Goal: Task Accomplishment & Management: Manage account settings

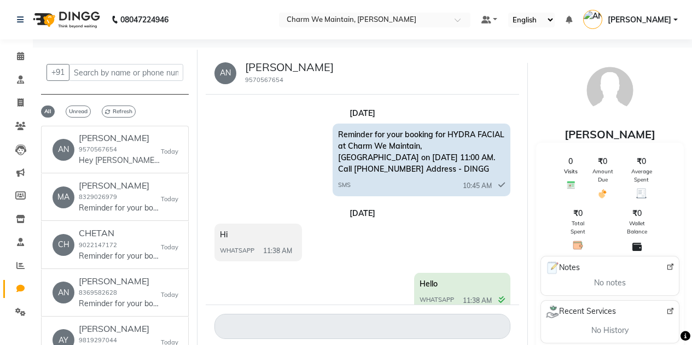
select select "100"
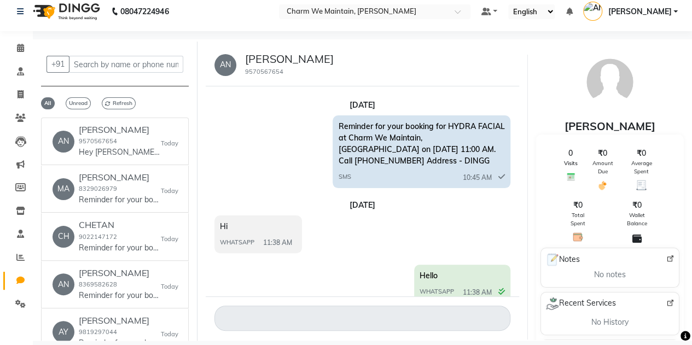
scroll to position [2232, 0]
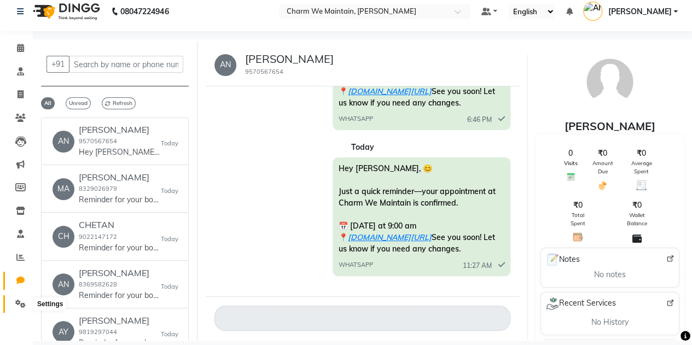
click at [16, 302] on icon at bounding box center [20, 304] width 10 height 8
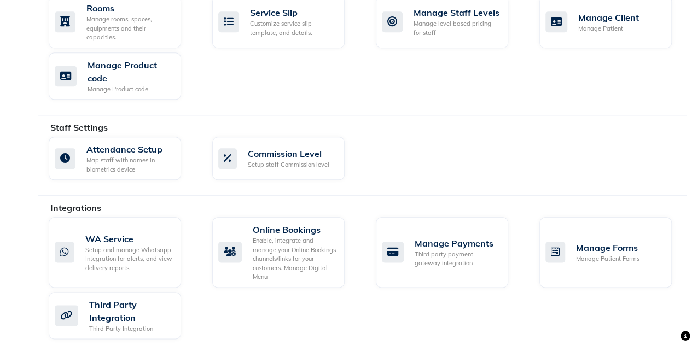
scroll to position [545, 0]
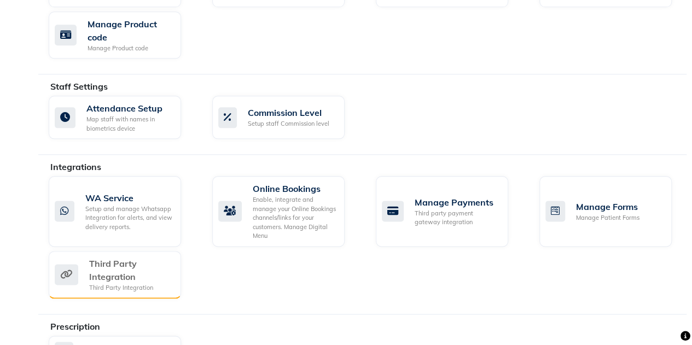
click at [102, 275] on div "Third Party Integration" at bounding box center [130, 270] width 83 height 26
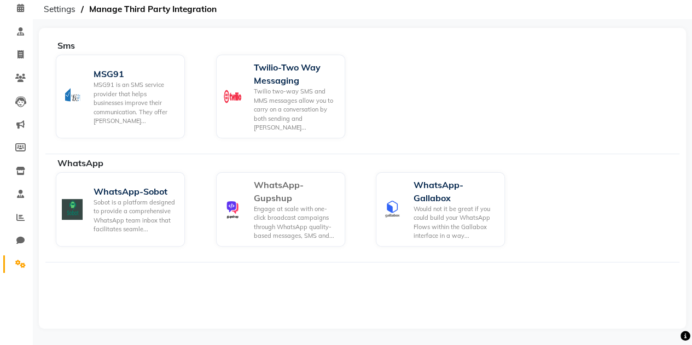
click at [241, 204] on img at bounding box center [232, 209] width 21 height 21
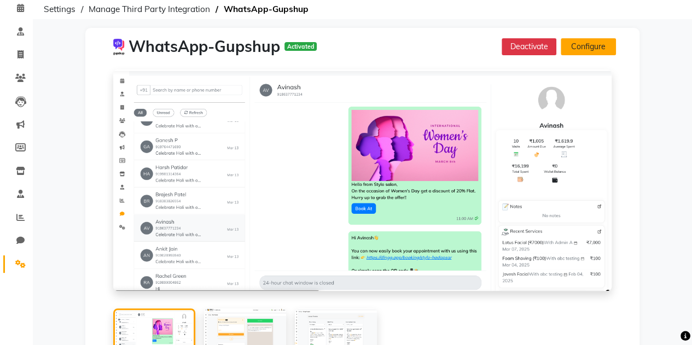
click at [597, 47] on button "Configure" at bounding box center [588, 46] width 55 height 17
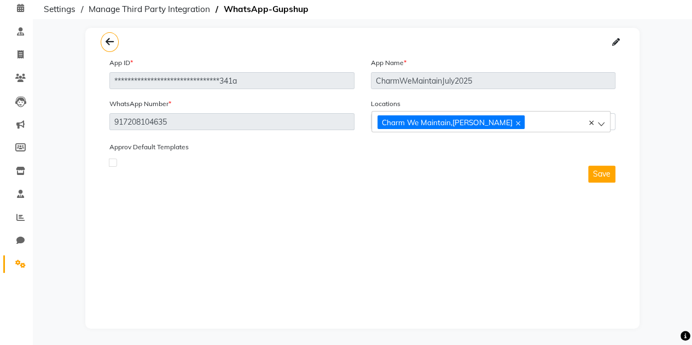
click at [338, 211] on div "**********" at bounding box center [362, 178] width 554 height 301
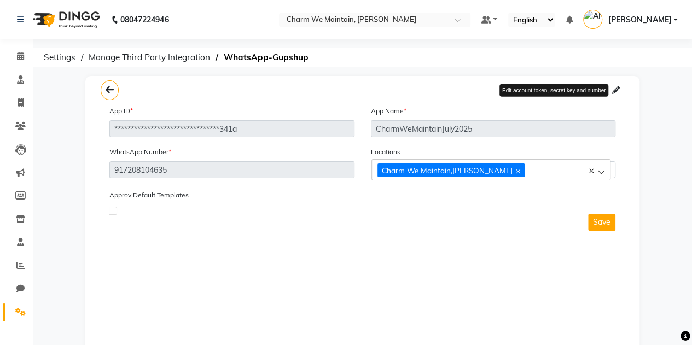
click at [616, 89] on icon at bounding box center [616, 90] width 8 height 8
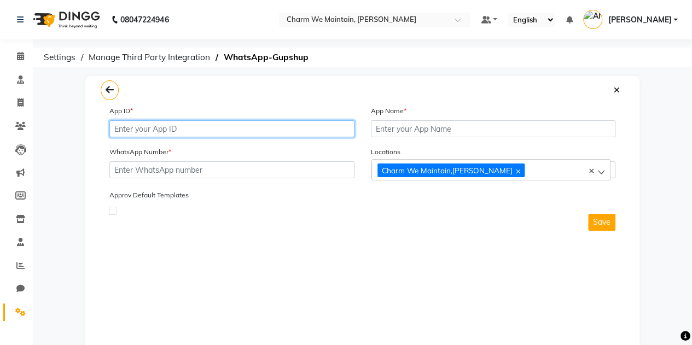
click at [207, 134] on input "text" at bounding box center [231, 128] width 245 height 17
paste input "b5209db7-44ba-4955-8311-29f5d379913d"
type input "b5209db7-44ba-4955-8311-29f5d379913d"
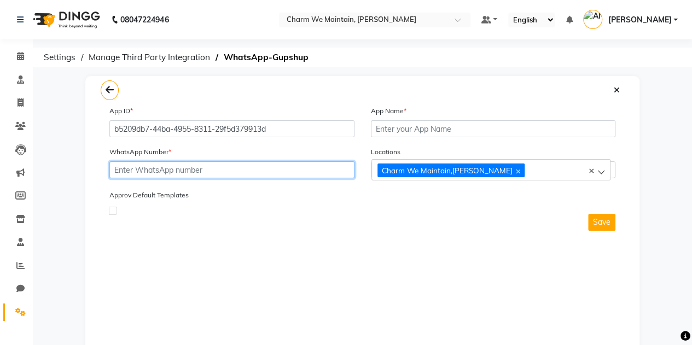
click at [248, 172] on input "text" at bounding box center [231, 169] width 245 height 17
paste input "917208104635"
type input "917208104635"
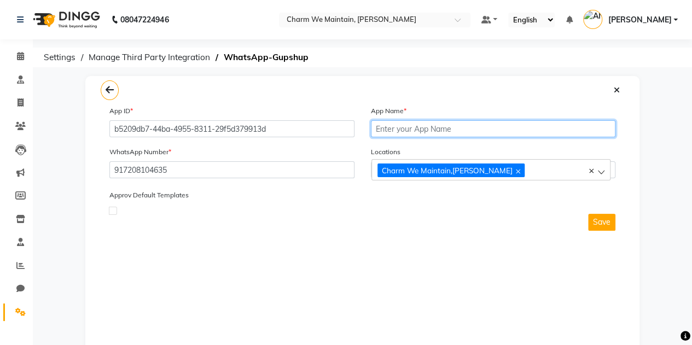
click at [401, 123] on input "text" at bounding box center [493, 128] width 245 height 17
paste input "charamwithmaintainnewAug2025"
type input "charamwithmaintainnewAug2025"
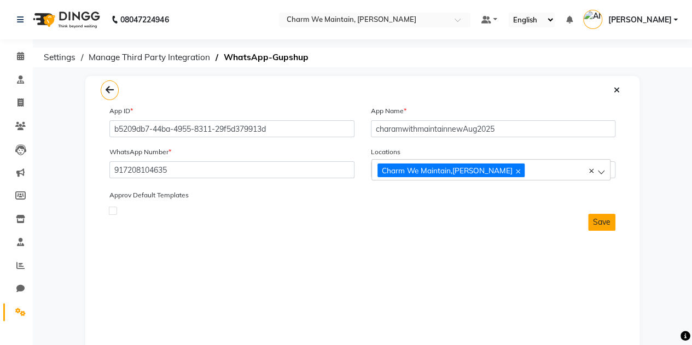
click at [609, 220] on button "Save" at bounding box center [601, 222] width 27 height 17
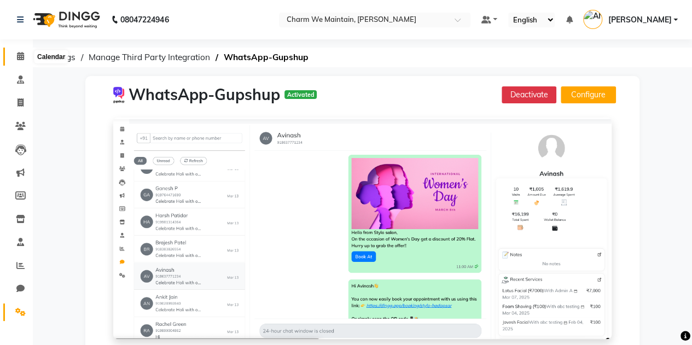
click at [16, 55] on span at bounding box center [20, 56] width 19 height 13
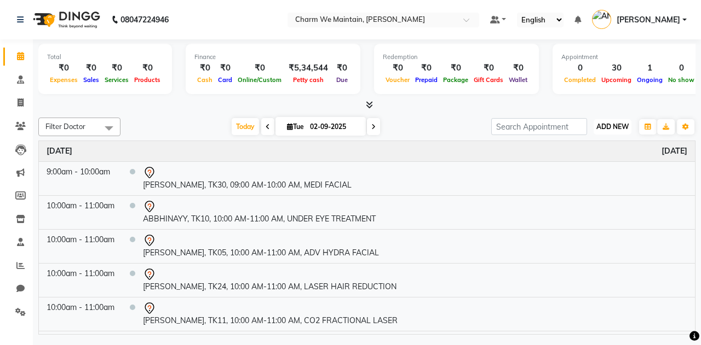
click at [609, 124] on span "ADD NEW" at bounding box center [612, 127] width 32 height 8
click at [604, 142] on button "Add Appointment" at bounding box center [587, 147] width 86 height 14
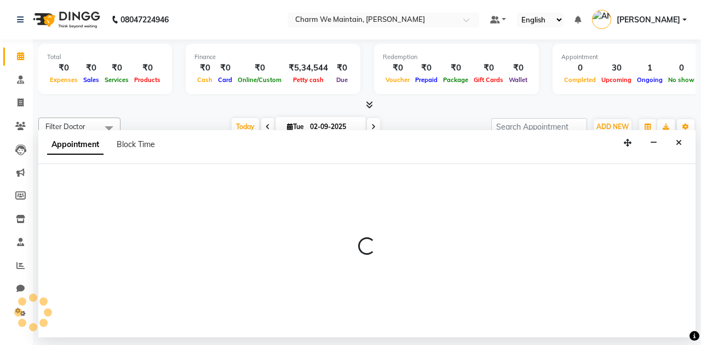
select select "540"
select select "tentative"
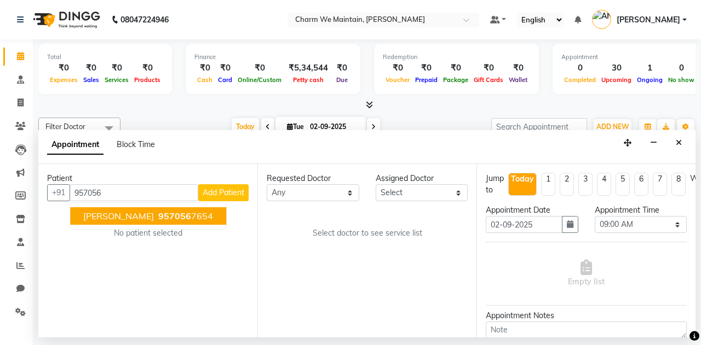
click at [158, 218] on span "957056" at bounding box center [174, 216] width 33 height 11
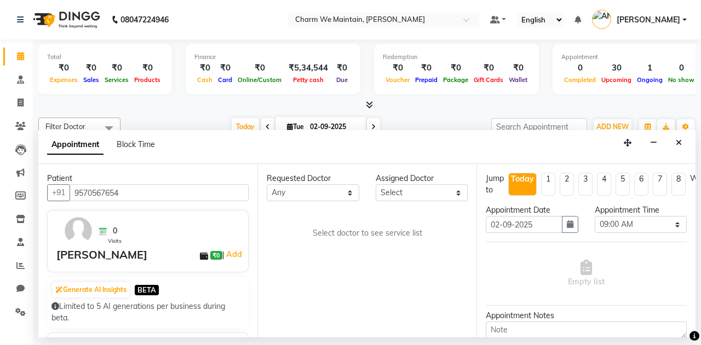
type input "9570567654"
click at [394, 188] on select "Select DR. AASTHA DR. AYESHA DR. [GEOGRAPHIC_DATA]" at bounding box center [421, 192] width 93 height 17
select select "86210"
click at [375, 184] on select "Select DR. AASTHA DR. AYESHA DR. [GEOGRAPHIC_DATA]" at bounding box center [421, 192] width 93 height 17
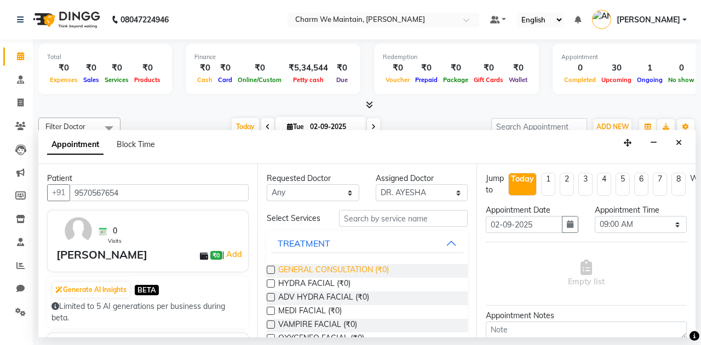
click at [326, 271] on span "GENERAL CONSULTATION (₹0)" at bounding box center [333, 271] width 111 height 14
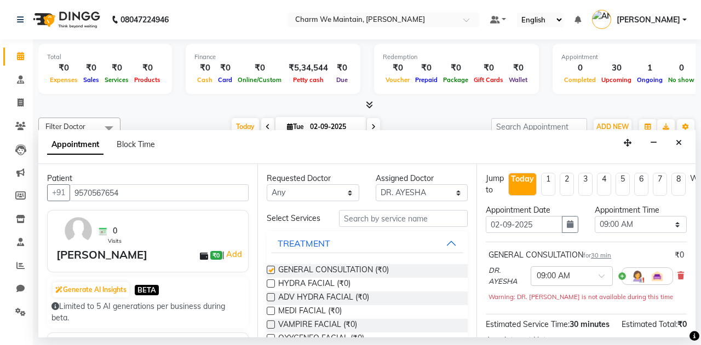
checkbox input "false"
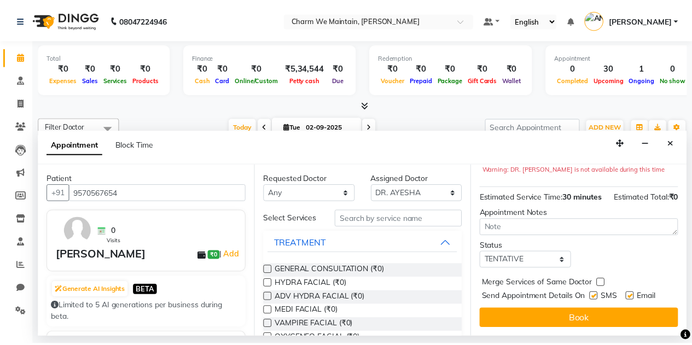
scroll to position [147, 0]
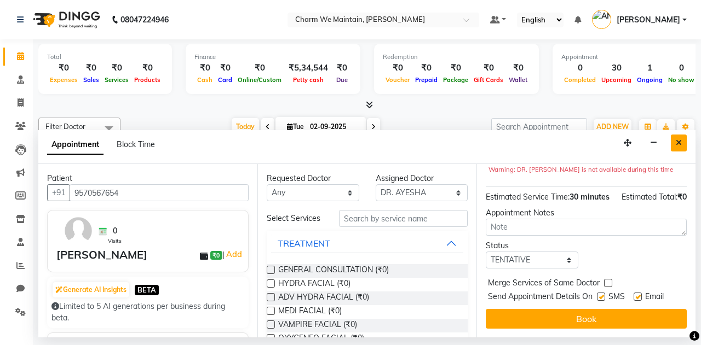
click at [680, 143] on icon "Close" at bounding box center [678, 143] width 6 height 8
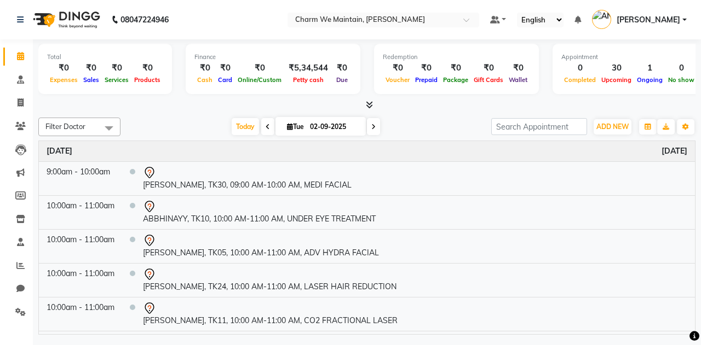
click at [22, 308] on div at bounding box center [32, 312] width 33 height 33
click at [22, 310] on icon at bounding box center [20, 312] width 10 height 8
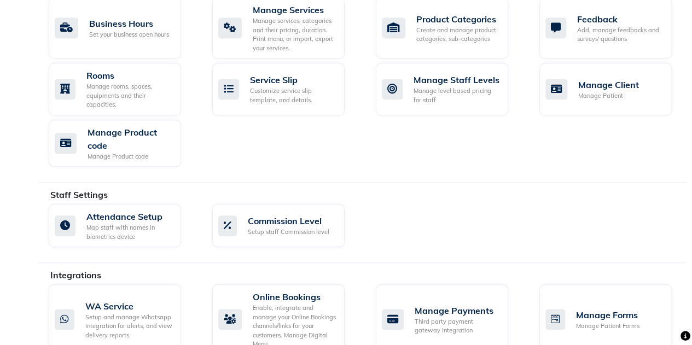
scroll to position [703, 0]
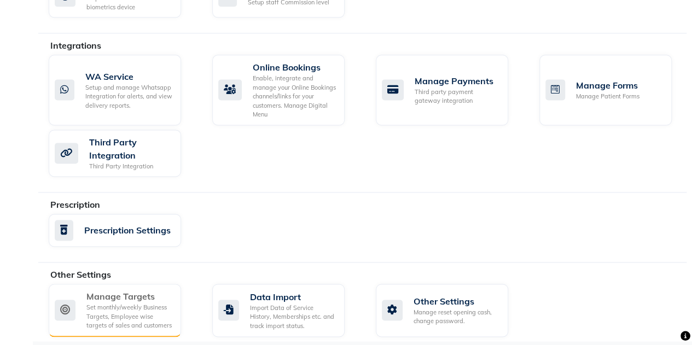
click at [125, 320] on div "Set monthly/weekly Business Targets, Employee wise targets of sales and custome…" at bounding box center [129, 316] width 86 height 27
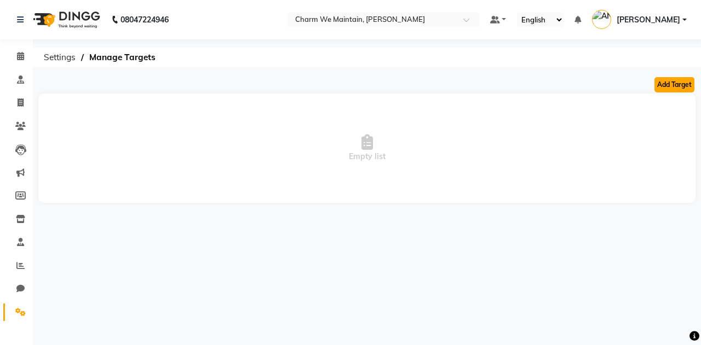
click at [677, 89] on button "Add Target" at bounding box center [674, 84] width 40 height 15
select select "monthly"
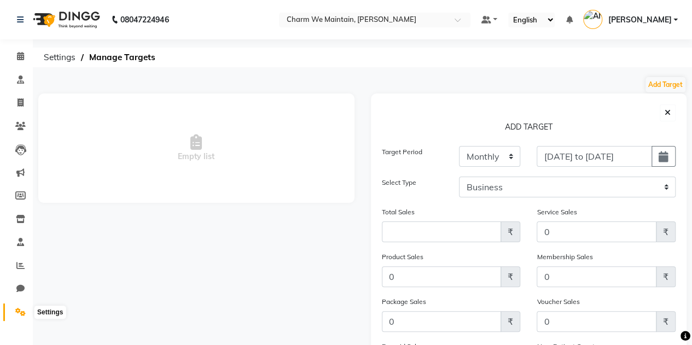
click at [13, 313] on span at bounding box center [20, 313] width 19 height 13
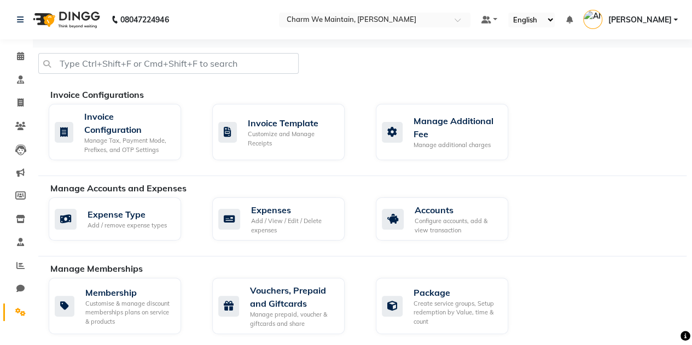
click at [627, 14] on span "[PERSON_NAME]" at bounding box center [639, 19] width 63 height 11
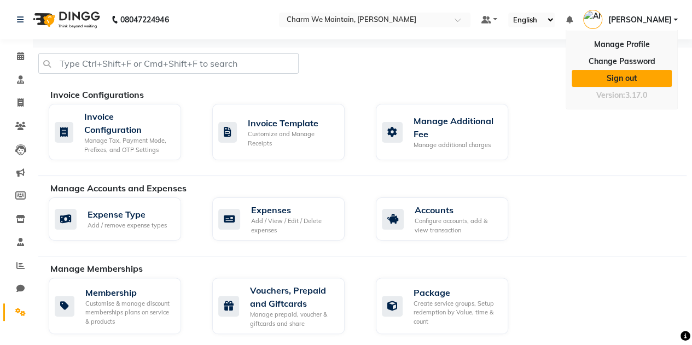
click at [610, 76] on link "Sign out" at bounding box center [622, 78] width 100 height 17
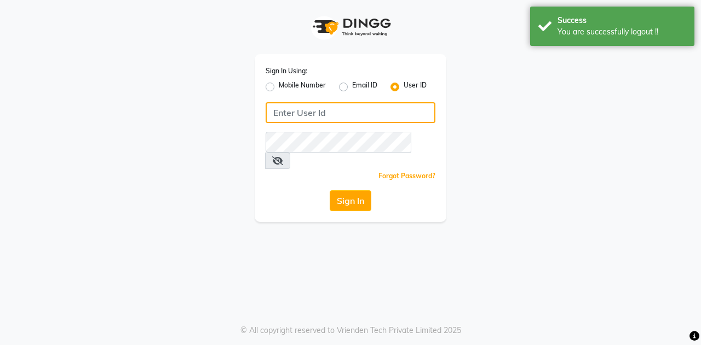
click at [356, 111] on input "Username" at bounding box center [350, 112] width 170 height 21
type input "charm we maintain"
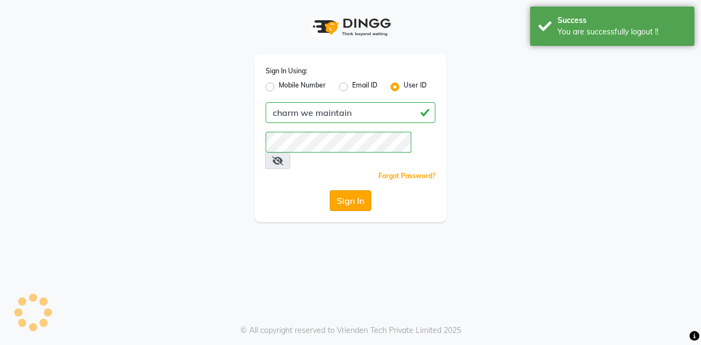
click at [349, 190] on button "Sign In" at bounding box center [351, 200] width 42 height 21
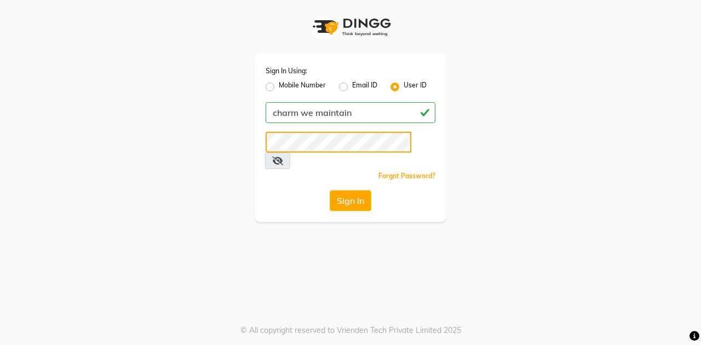
click at [330, 190] on button "Sign In" at bounding box center [351, 200] width 42 height 21
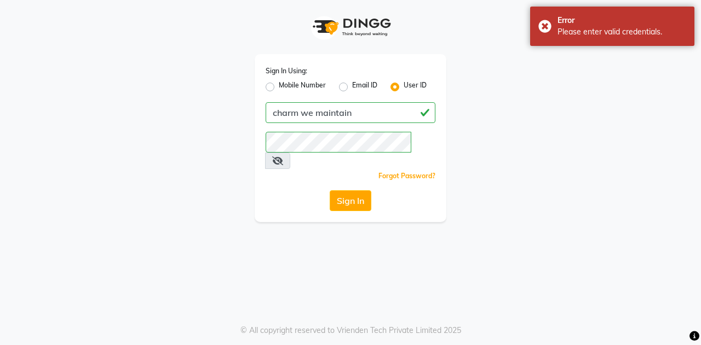
click at [290, 153] on span at bounding box center [277, 161] width 25 height 16
click at [283, 157] on icon at bounding box center [277, 161] width 11 height 9
click at [359, 190] on button "Sign In" at bounding box center [351, 200] width 42 height 21
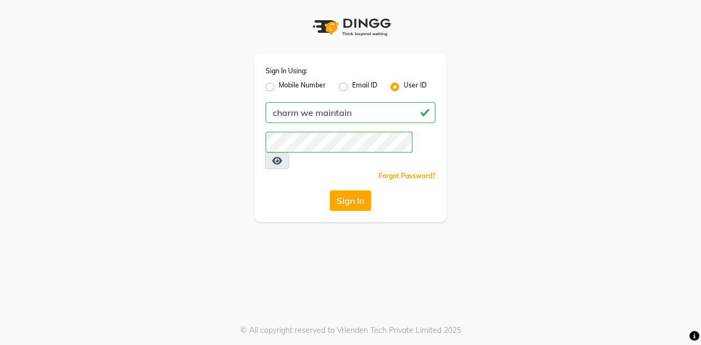
click at [594, 193] on div "Sign In Using: Mobile Number Email ID User ID charm we maintain Remember me For…" at bounding box center [350, 111] width 624 height 222
click at [305, 190] on div "Sign In" at bounding box center [350, 200] width 170 height 21
click at [350, 190] on button "Sign In" at bounding box center [351, 200] width 42 height 21
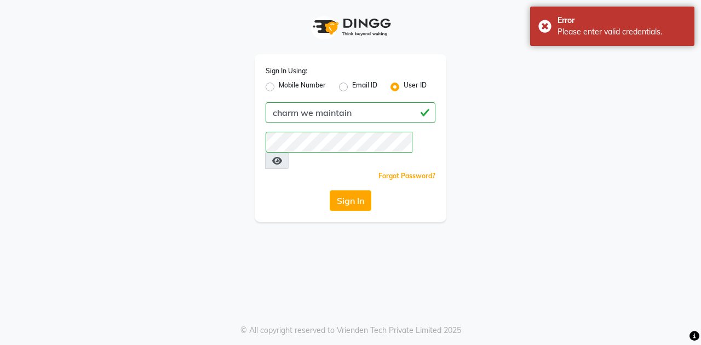
click at [90, 227] on div "Sign In Using: Mobile Number Email ID User ID charm we maintain Remember me For…" at bounding box center [350, 172] width 701 height 345
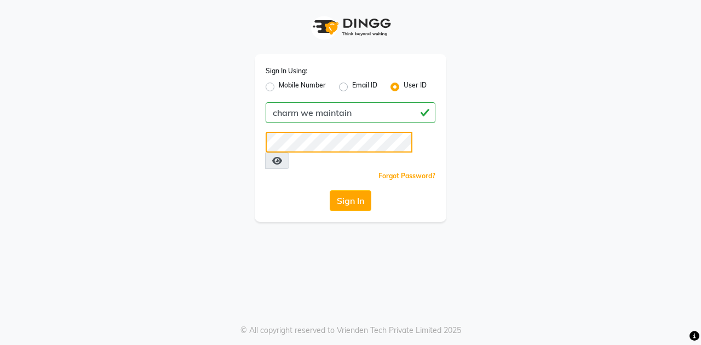
click at [330, 190] on button "Sign In" at bounding box center [351, 200] width 42 height 21
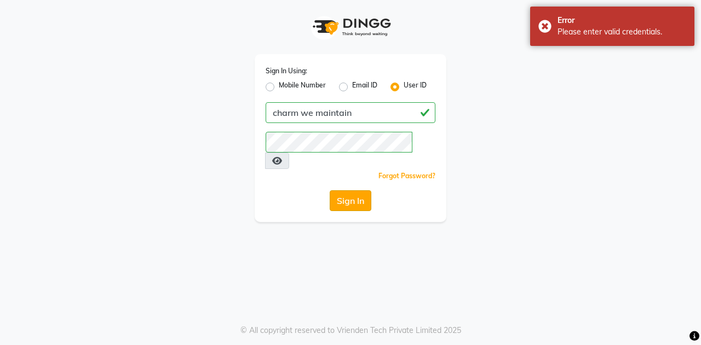
click at [349, 190] on button "Sign In" at bounding box center [351, 200] width 42 height 21
click at [348, 190] on button "Sign In" at bounding box center [351, 200] width 42 height 21
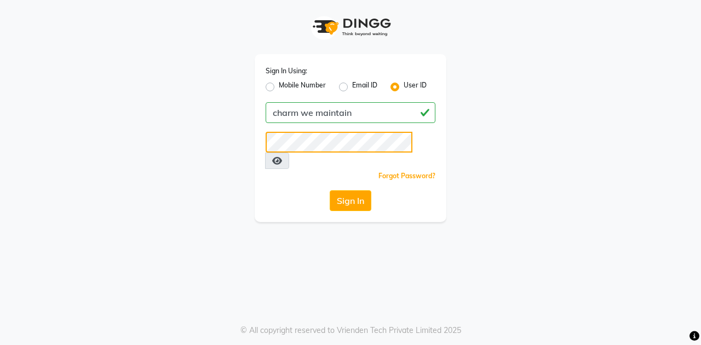
click at [330, 190] on button "Sign In" at bounding box center [351, 200] width 42 height 21
click at [299, 172] on div "Sign In Using: Mobile Number Email ID User ID charm we maintain Remember me For…" at bounding box center [351, 138] width 192 height 168
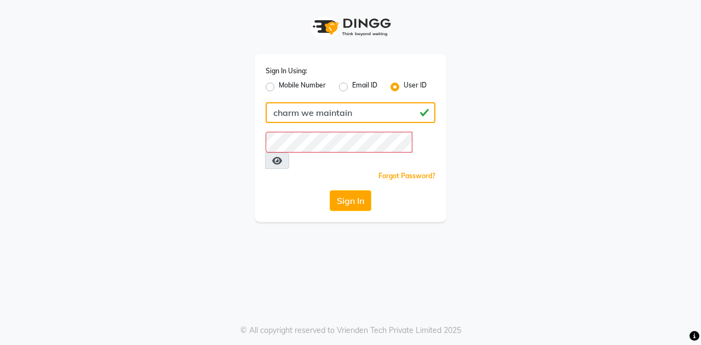
click at [366, 111] on input "charm we maintain" at bounding box center [350, 112] width 170 height 21
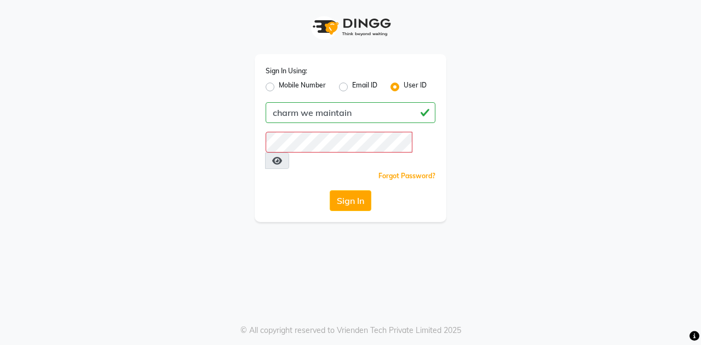
click at [297, 192] on div "Sign In" at bounding box center [350, 200] width 170 height 21
click at [414, 172] on link "Forgot Password?" at bounding box center [406, 176] width 57 height 8
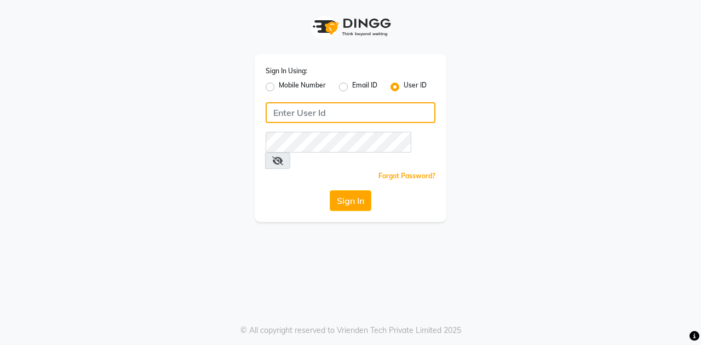
click at [380, 116] on input "Username" at bounding box center [350, 112] width 170 height 21
type input "charm we maintain"
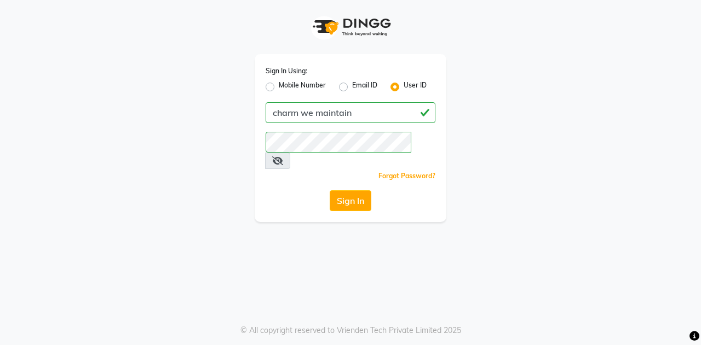
click at [283, 157] on icon at bounding box center [277, 161] width 11 height 9
click at [288, 190] on div "Sign In" at bounding box center [350, 200] width 170 height 21
click at [345, 190] on button "Sign In" at bounding box center [351, 200] width 42 height 21
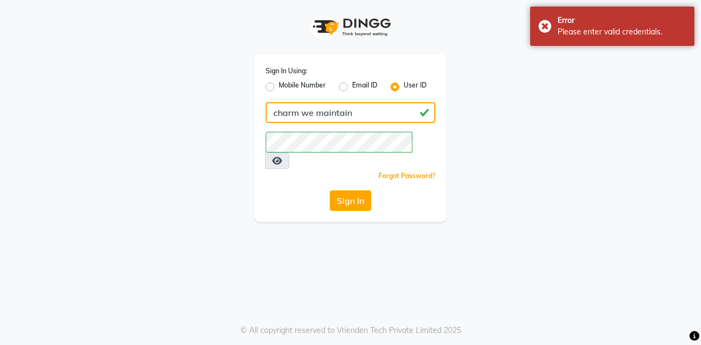
click at [362, 115] on input "charm we maintain" at bounding box center [350, 112] width 170 height 21
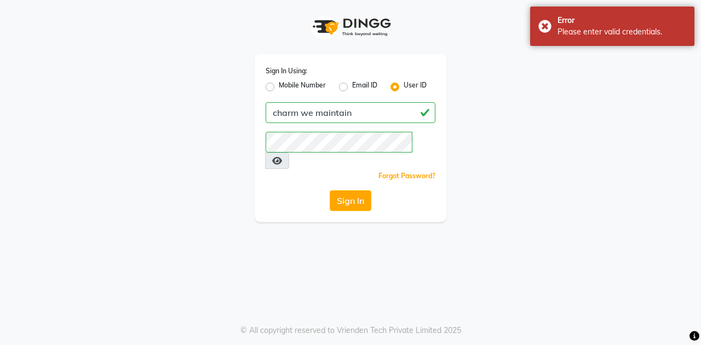
click at [303, 190] on div "Sign In" at bounding box center [350, 200] width 170 height 21
click at [293, 172] on div "Sign In Using: Mobile Number Email ID User ID charm we maintain Remember me For…" at bounding box center [351, 138] width 192 height 168
click at [348, 190] on button "Sign In" at bounding box center [351, 200] width 42 height 21
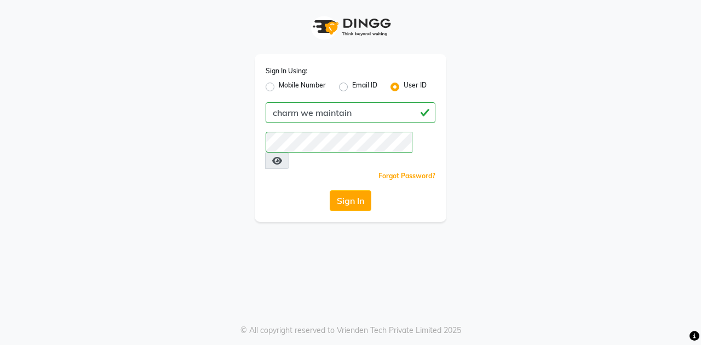
click at [284, 167] on div "Sign In Using: Mobile Number Email ID User ID charm we maintain Remember me For…" at bounding box center [351, 138] width 192 height 168
click at [344, 190] on button "Sign In" at bounding box center [351, 200] width 42 height 21
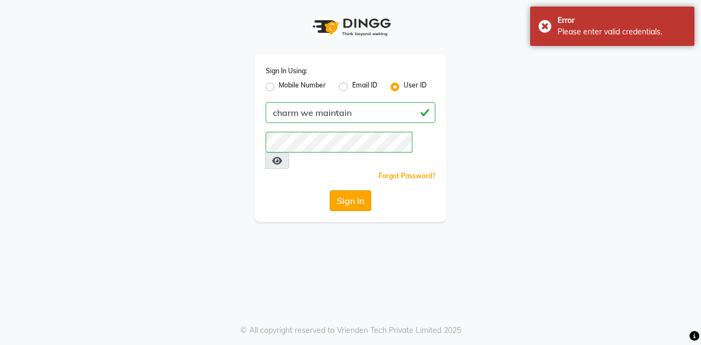
click at [352, 190] on button "Sign In" at bounding box center [351, 200] width 42 height 21
click at [284, 190] on div "Sign In" at bounding box center [350, 200] width 170 height 21
click at [354, 190] on button "Sign In" at bounding box center [351, 200] width 42 height 21
